Goal: Task Accomplishment & Management: Manage account settings

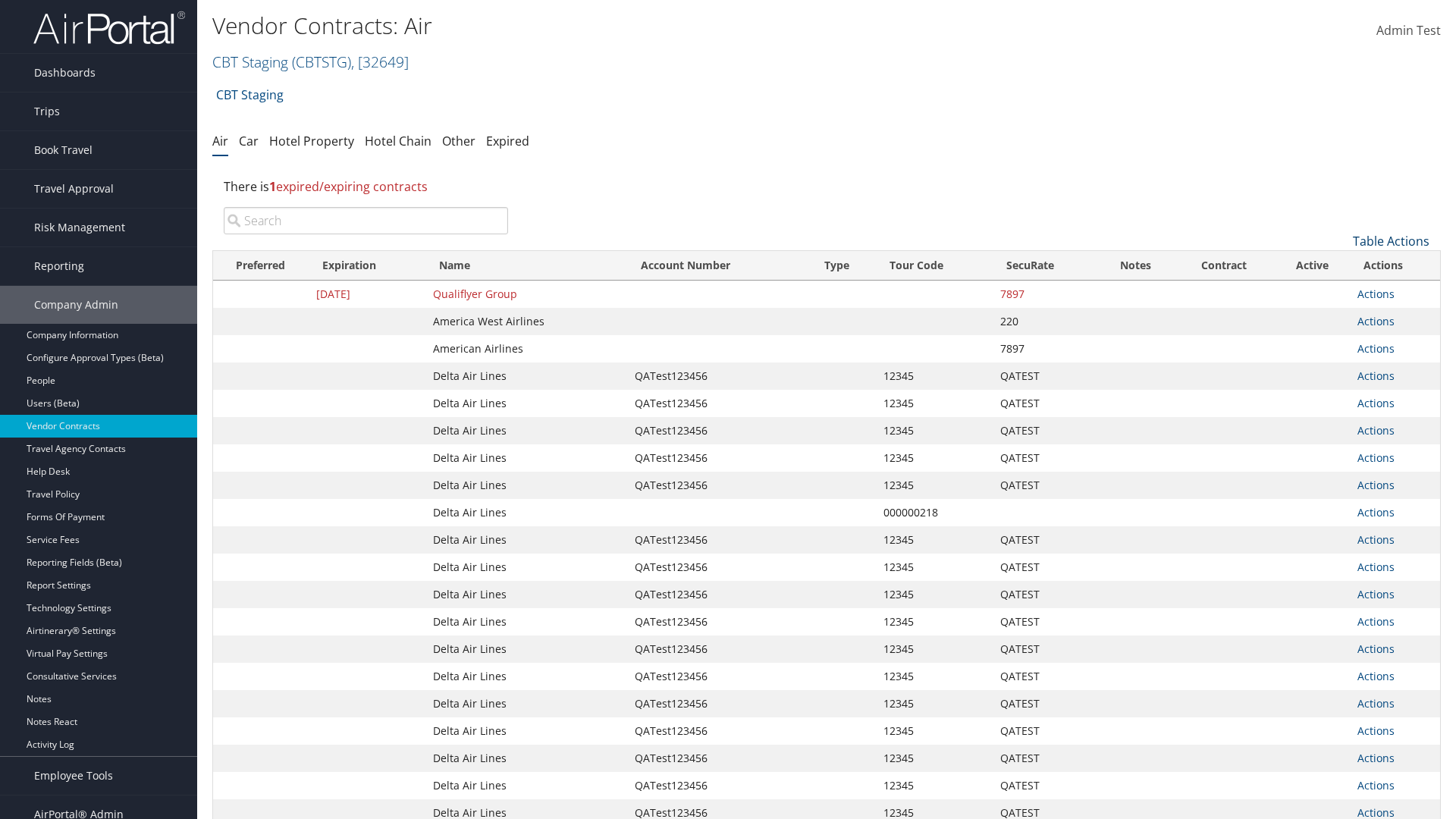
click at [1391, 241] on link "Table Actions" at bounding box center [1391, 241] width 77 height 17
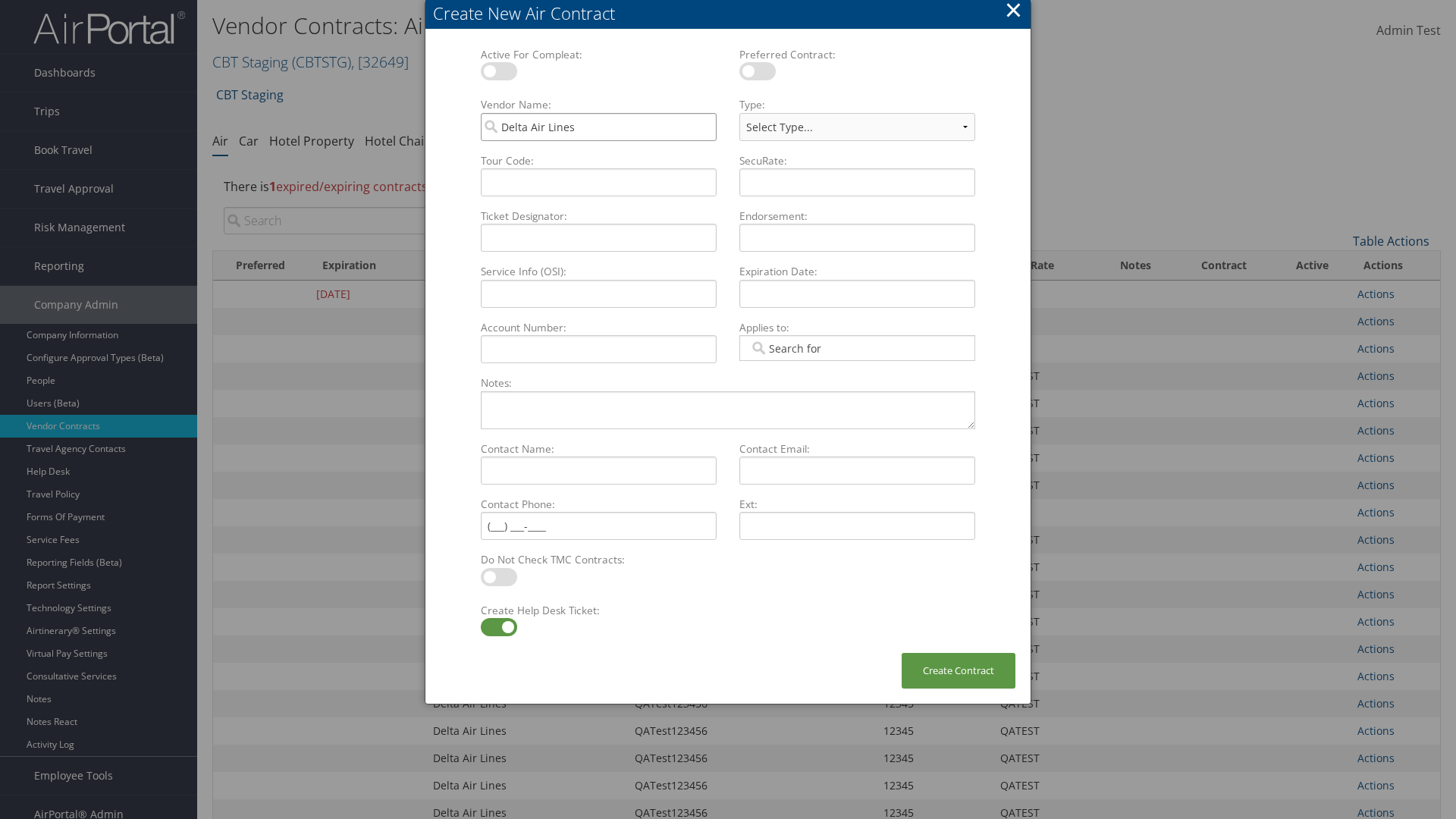
type input "Delta Air Lines"
type input "QATest123456"
select select "[object Object]"
type input "12345"
type input "QATEST"
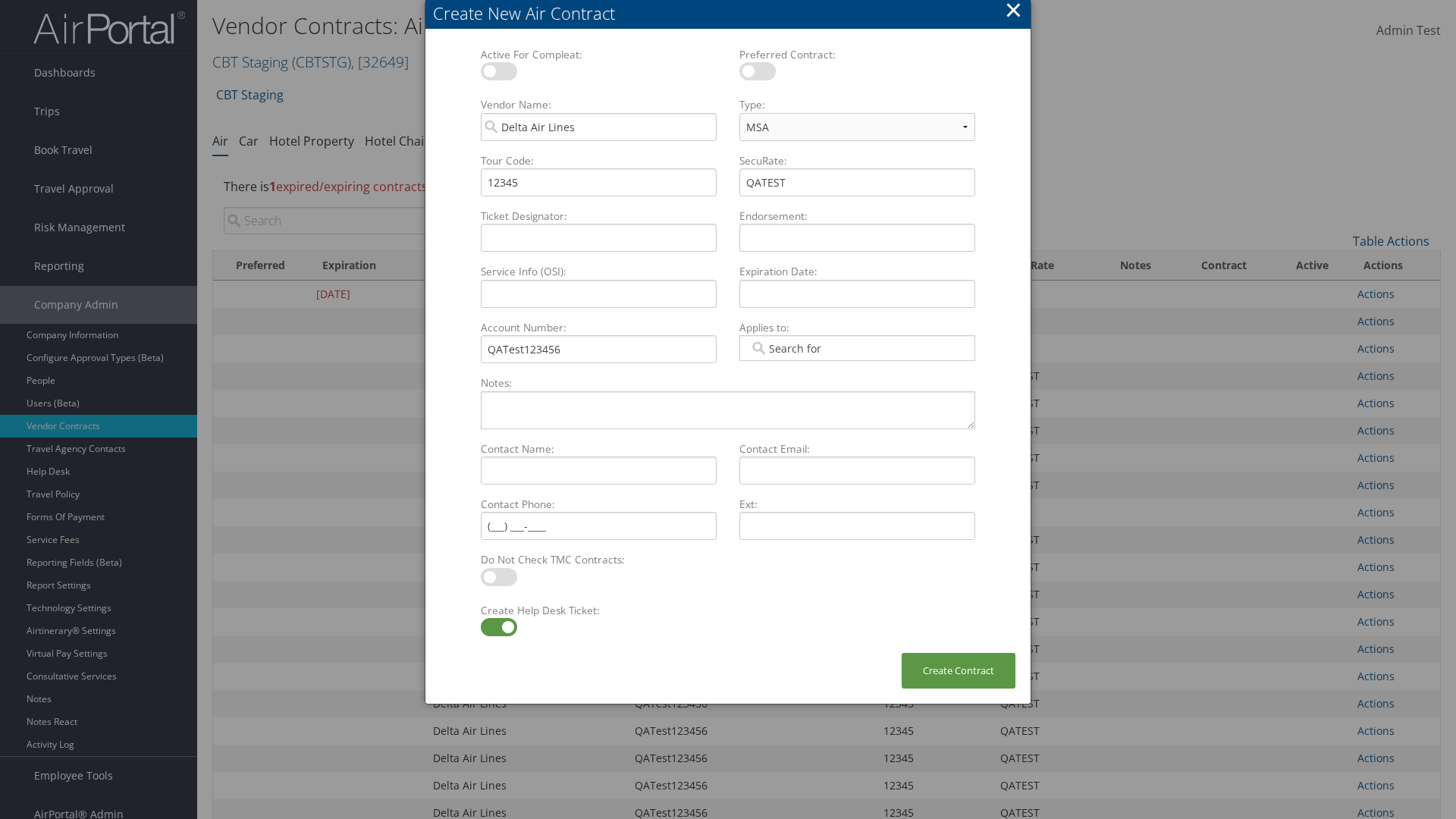
click at [499, 628] on label at bounding box center [499, 628] width 36 height 19
click at [499, 628] on input "checkbox" at bounding box center [493, 630] width 10 height 10
checkbox input "false"
click at [958, 671] on button "Create Contract" at bounding box center [958, 671] width 114 height 35
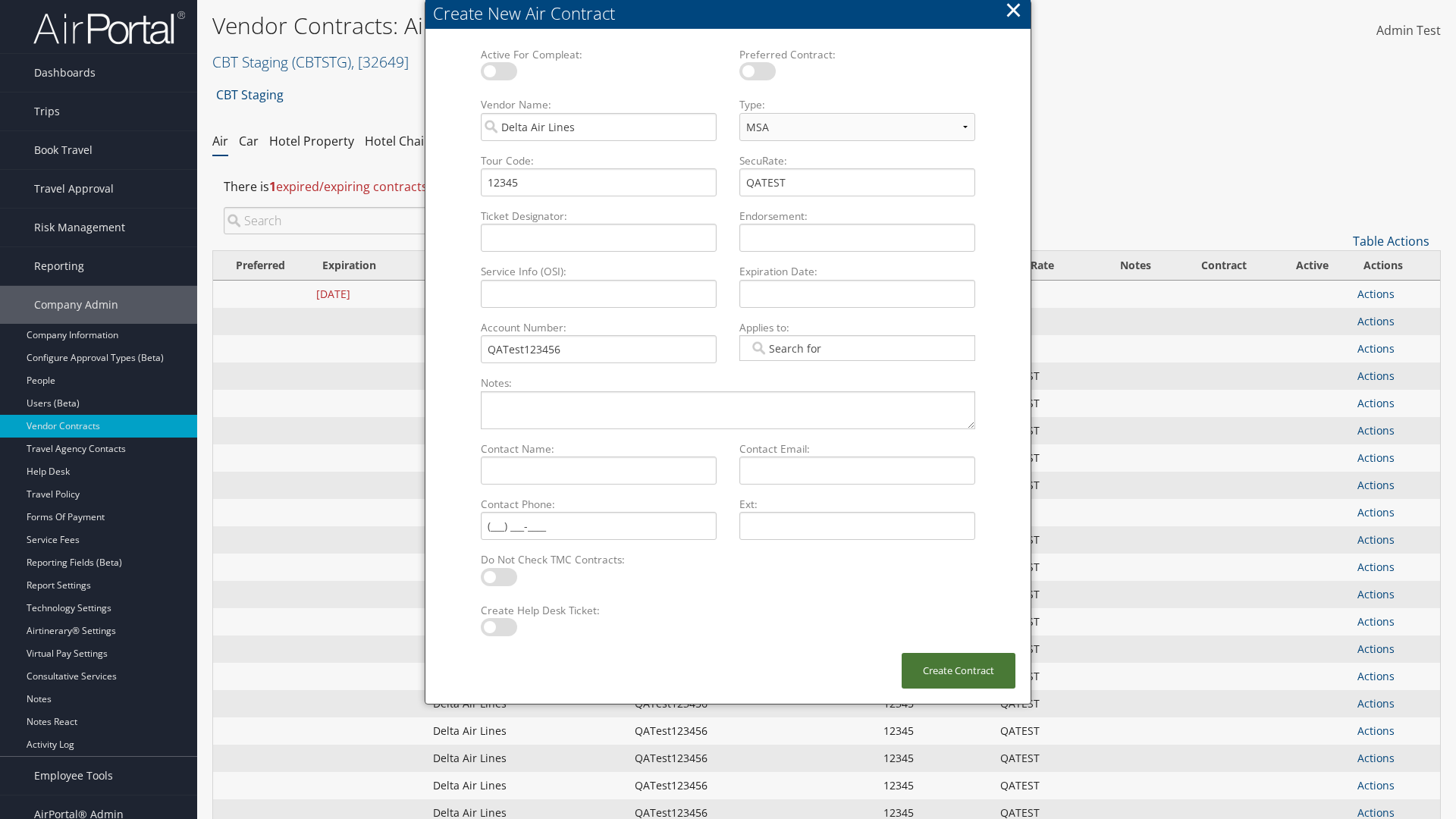
scroll to position [170, 0]
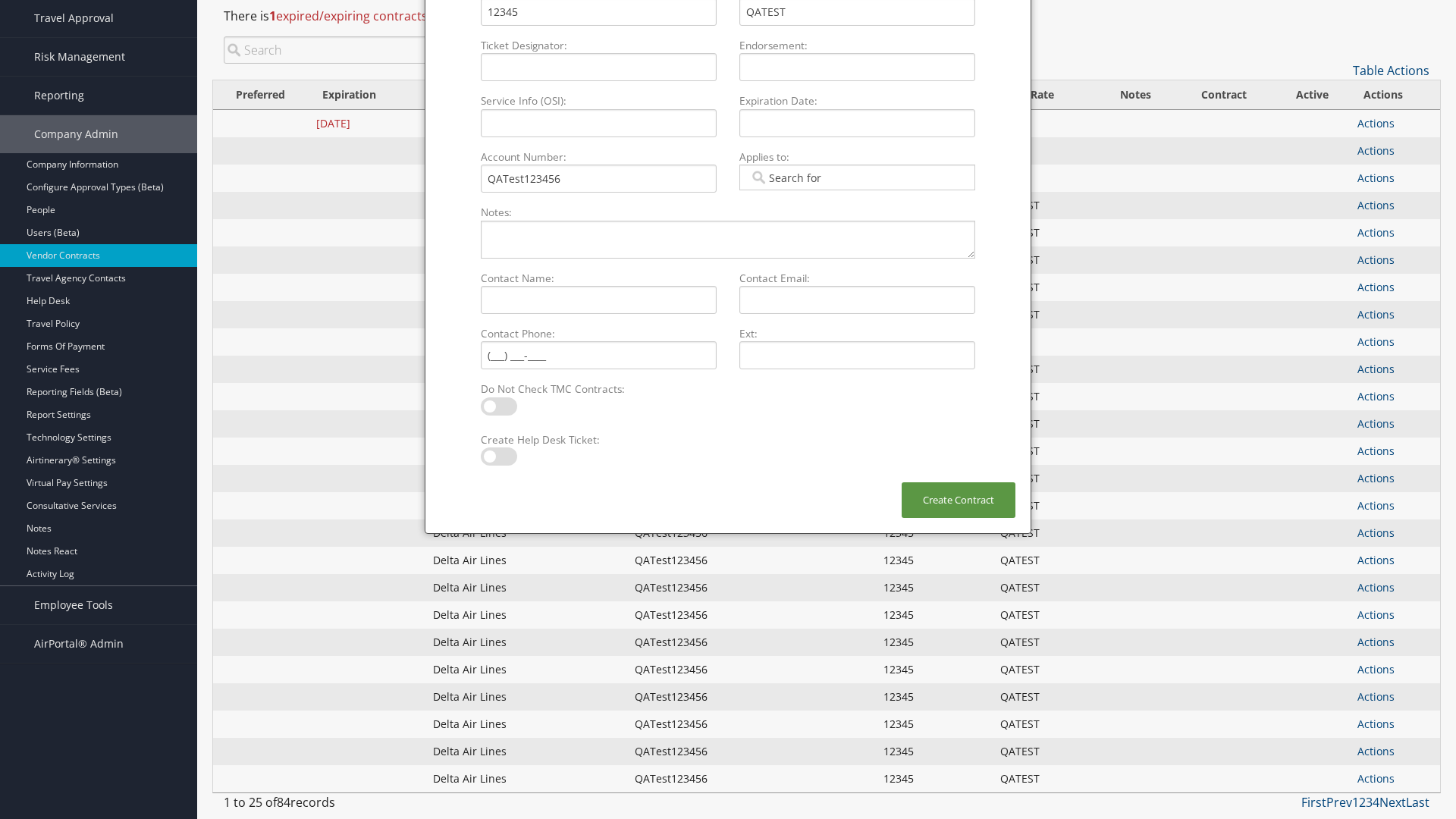
click at [365, 50] on input "search" at bounding box center [365, 50] width 284 height 27
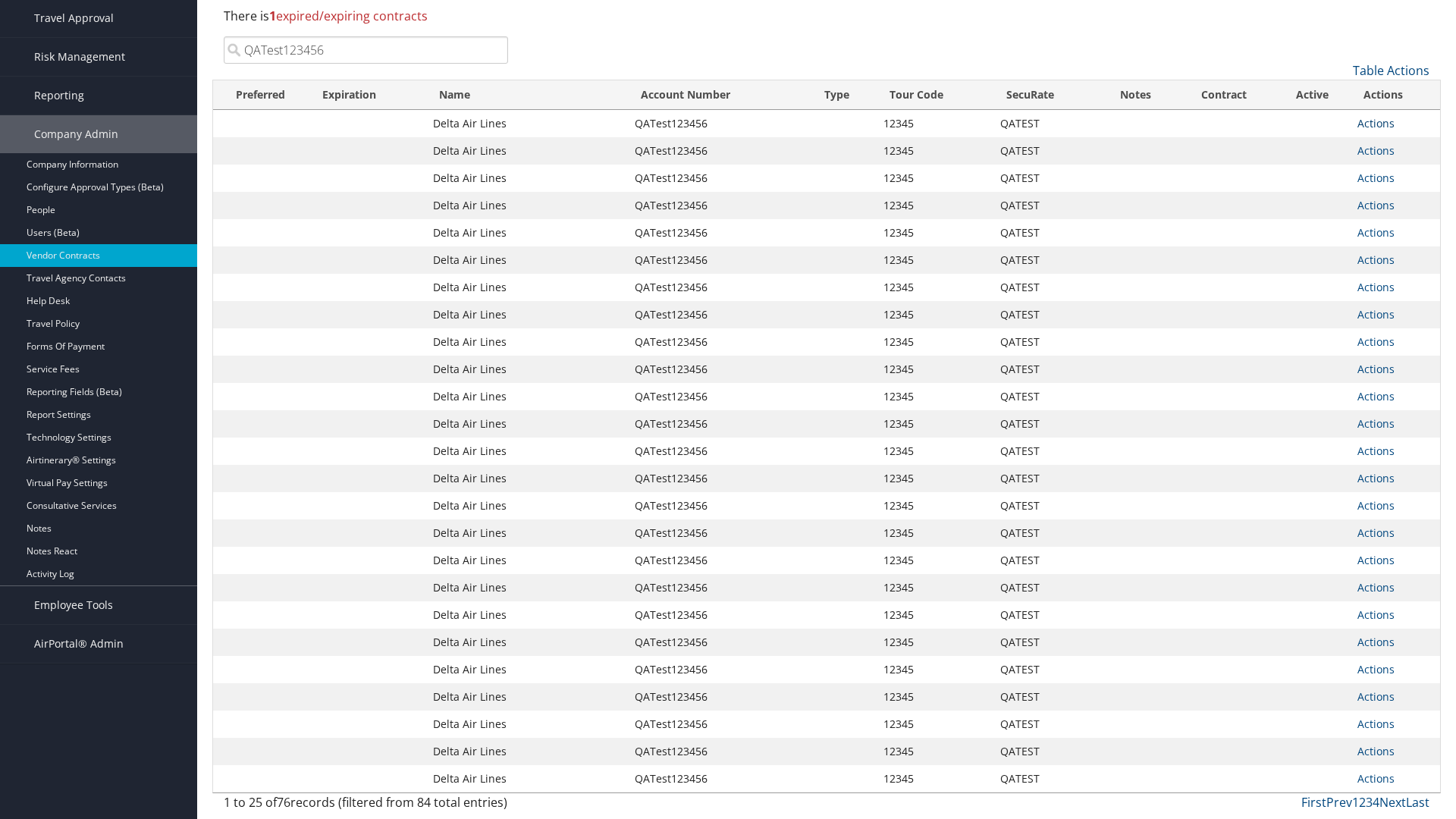
type input "QATest123456"
click at [1376, 123] on link "Actions" at bounding box center [1376, 123] width 37 height 14
click at [1401, 197] on link "Delete" at bounding box center [1401, 197] width 87 height 26
